Goal: Complete application form

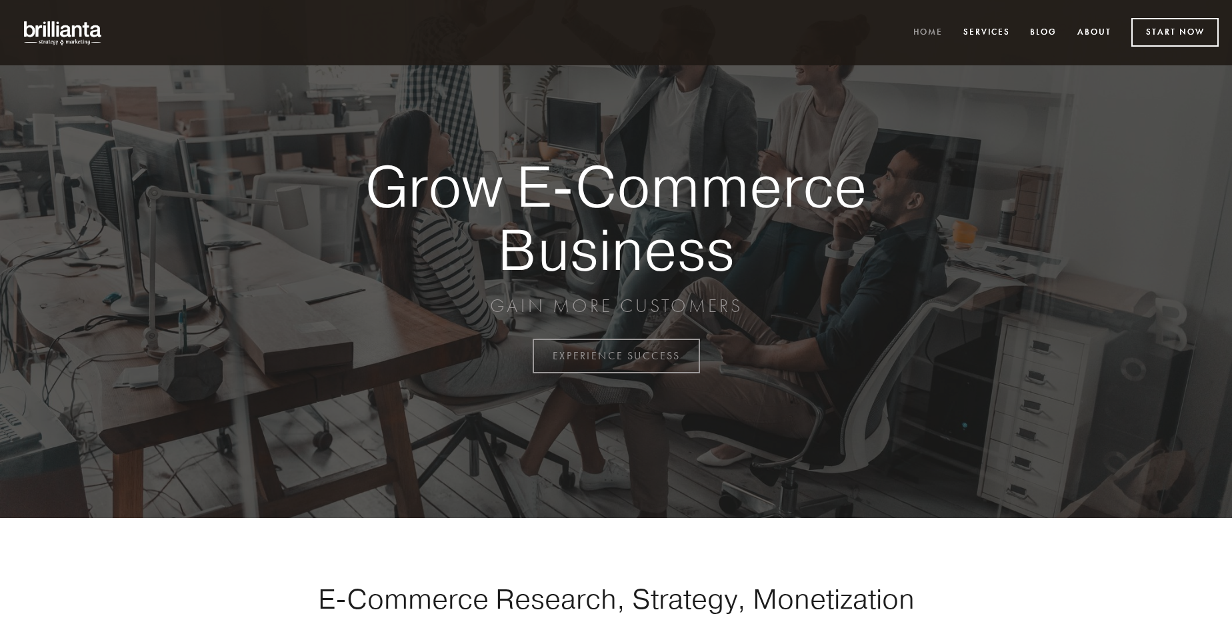
scroll to position [3494, 0]
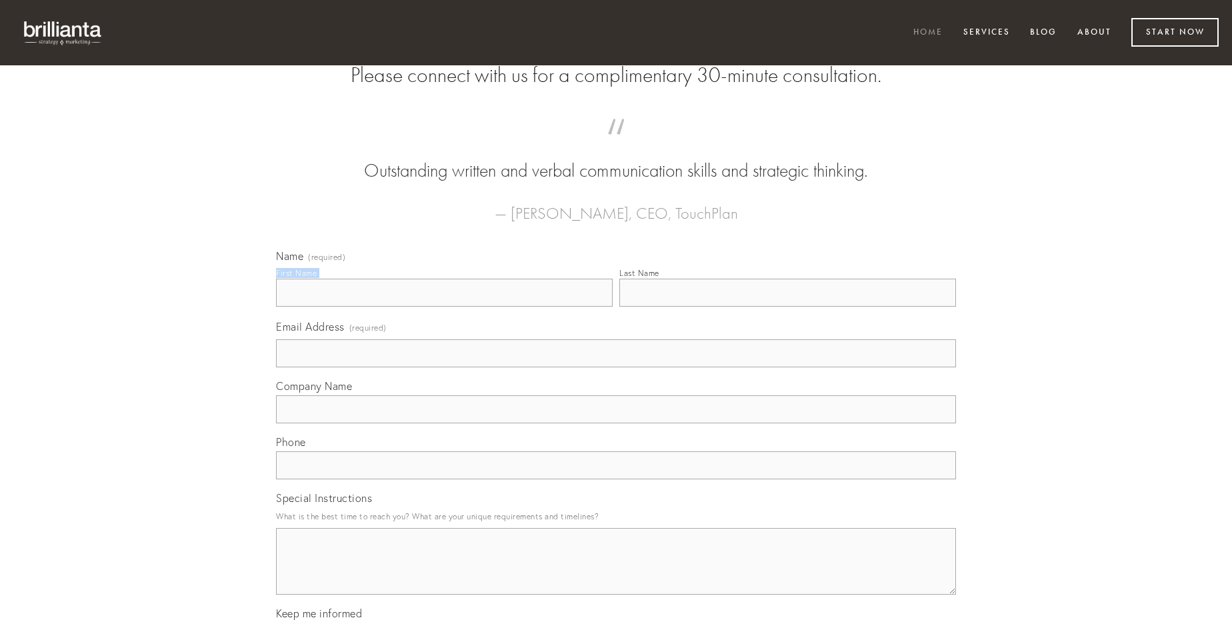
type input "[PERSON_NAME]"
click at [787, 307] on input "Last Name" at bounding box center [787, 293] width 337 height 28
type input "[PERSON_NAME]"
click at [616, 367] on input "Email Address (required)" at bounding box center [616, 353] width 680 height 28
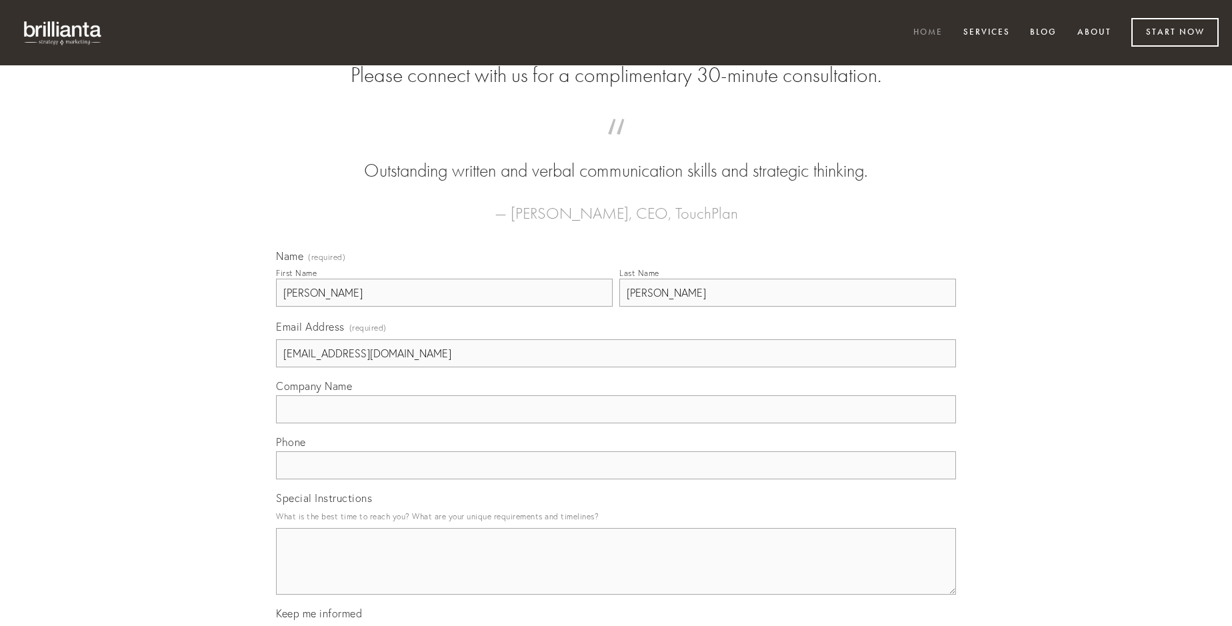
type input "[EMAIL_ADDRESS][DOMAIN_NAME]"
click at [616, 423] on input "Company Name" at bounding box center [616, 409] width 680 height 28
type input "quod"
click at [616, 479] on input "text" at bounding box center [616, 465] width 680 height 28
click at [616, 573] on textarea "Special Instructions" at bounding box center [616, 561] width 680 height 67
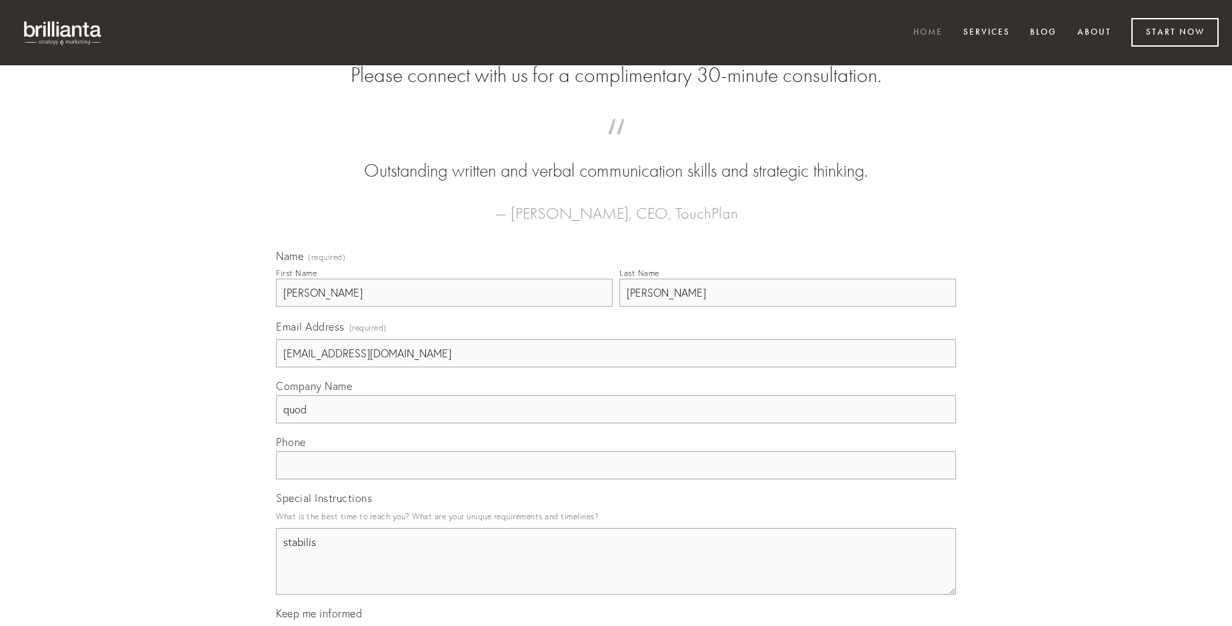
type textarea "stabilis"
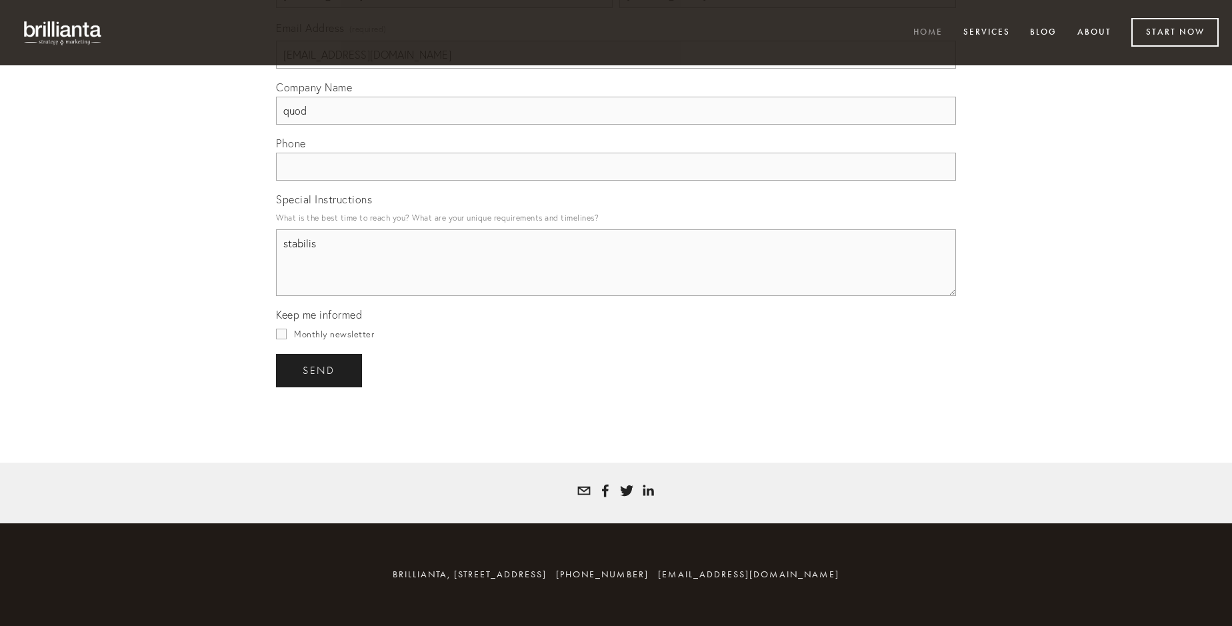
click at [320, 370] on span "send" at bounding box center [319, 371] width 33 height 12
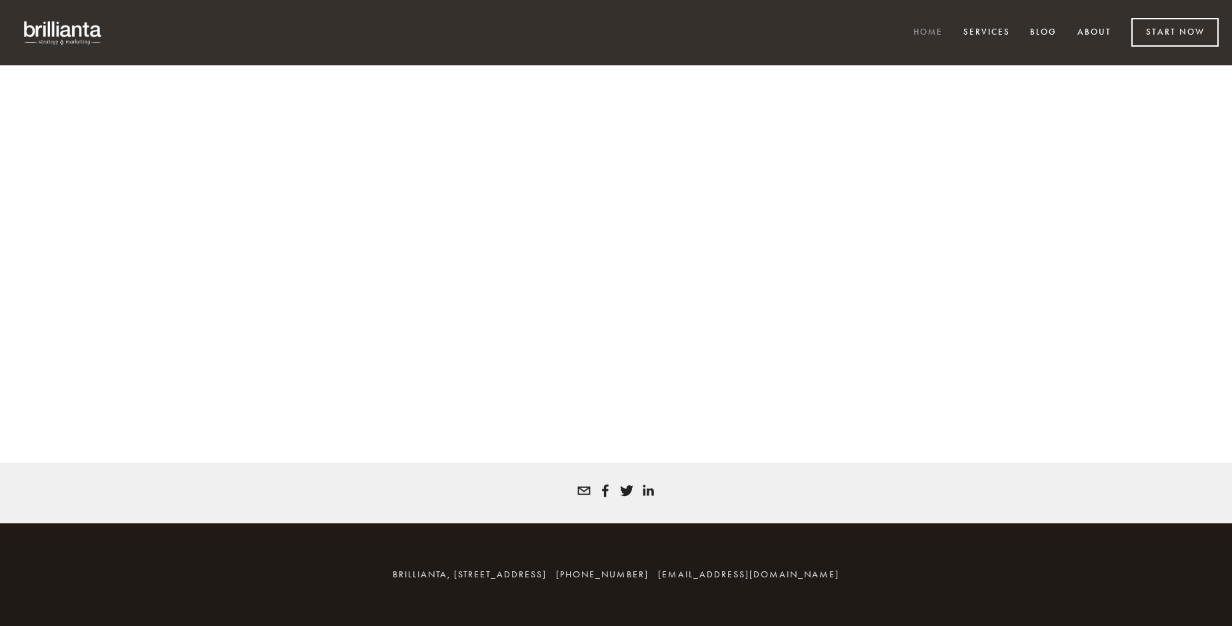
scroll to position [3476, 0]
